Goal: Find specific page/section: Find specific page/section

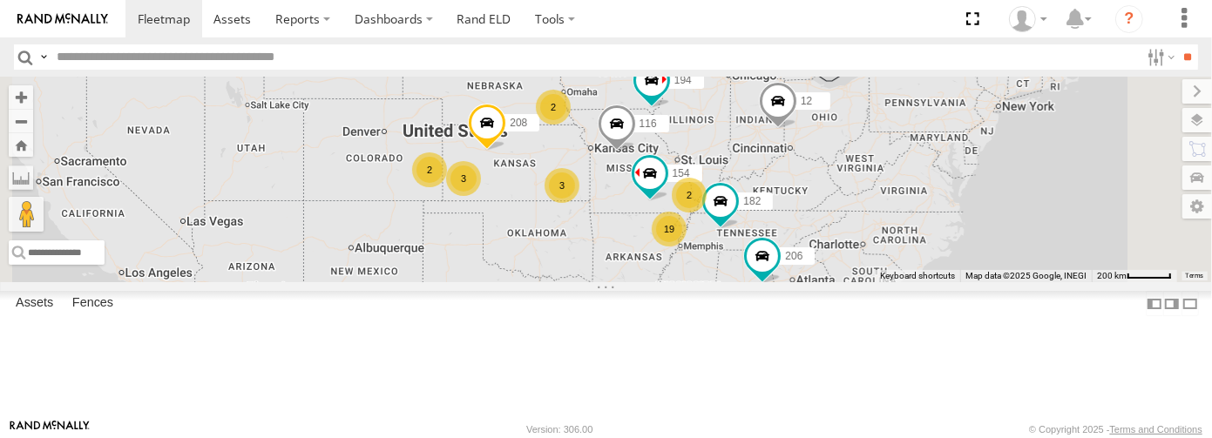
click at [0, 0] on span at bounding box center [0, 0] width 0 height 0
click at [0, 0] on div "104 All Assets" at bounding box center [0, 0] width 0 height 0
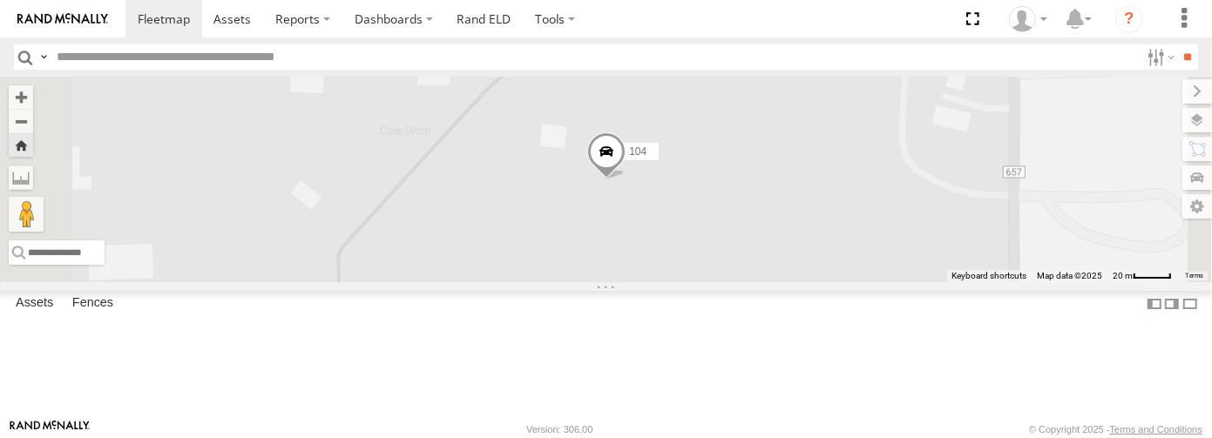
click at [626, 179] on span at bounding box center [606, 155] width 38 height 47
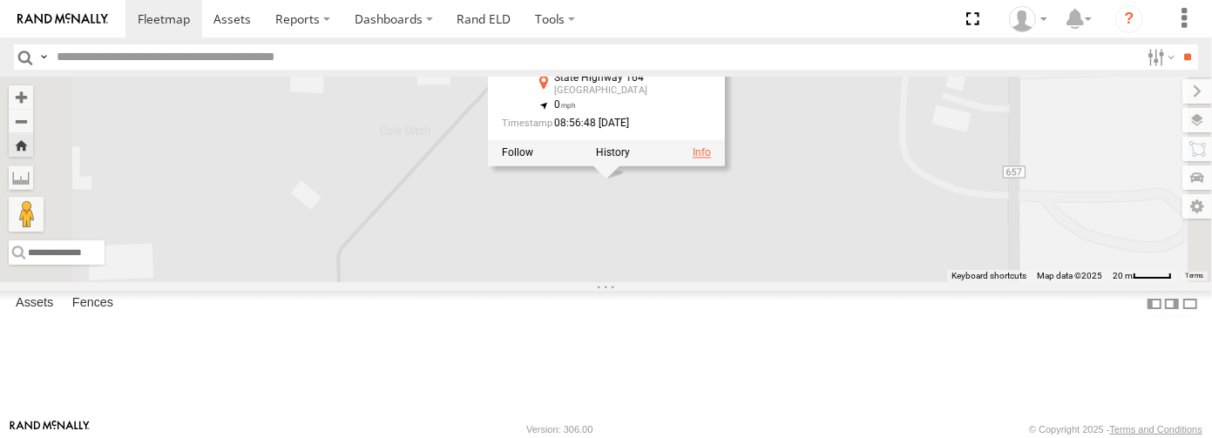
click at [711, 159] on link at bounding box center [702, 153] width 18 height 12
